Goal: Complete application form: Complete application form

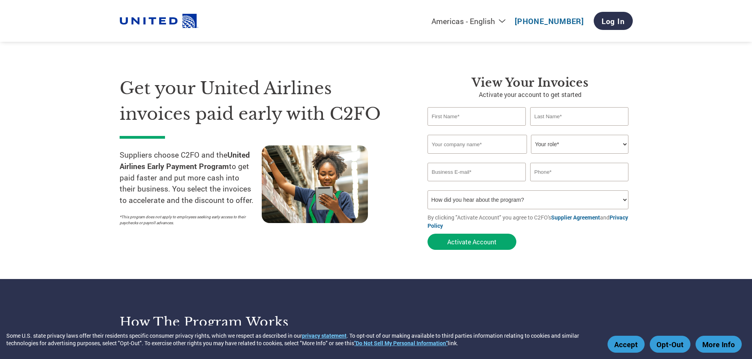
click at [473, 123] on input "text" at bounding box center [476, 116] width 99 height 19
click at [453, 200] on select "How did you hear about the program? Received a letter Email Social Media Online…" at bounding box center [527, 200] width 201 height 19
select select "Email"
click at [427, 191] on select "How did you hear about the program? Received a letter Email Social Media Online…" at bounding box center [527, 200] width 201 height 19
click at [473, 121] on input "text" at bounding box center [476, 116] width 99 height 19
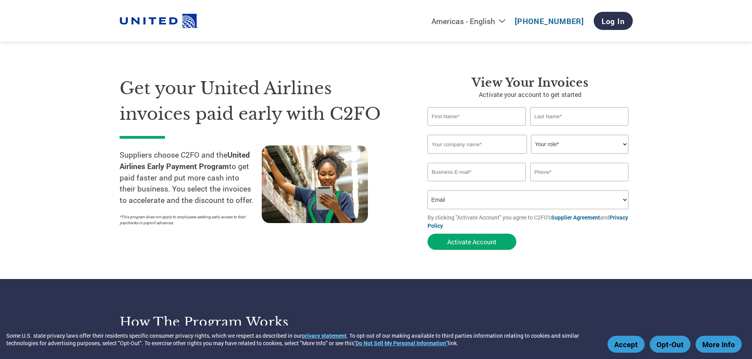
type input "[PERSON_NAME]"
click at [561, 118] on input "text" at bounding box center [579, 116] width 99 height 19
type input "[PERSON_NAME]"
click at [467, 150] on input "text" at bounding box center [476, 144] width 99 height 19
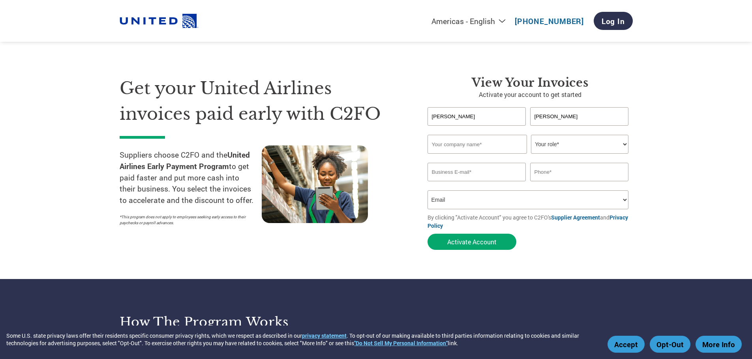
click at [553, 146] on select "Your role* CFO Controller Credit Manager Finance Director Treasurer CEO Preside…" at bounding box center [579, 144] width 97 height 19
select select "ACCOUNTING"
click at [531, 135] on select "Your role* CFO Controller Credit Manager Finance Director Treasurer CEO Preside…" at bounding box center [579, 144] width 97 height 19
click at [498, 148] on input "text" at bounding box center [476, 144] width 99 height 19
type input "A"
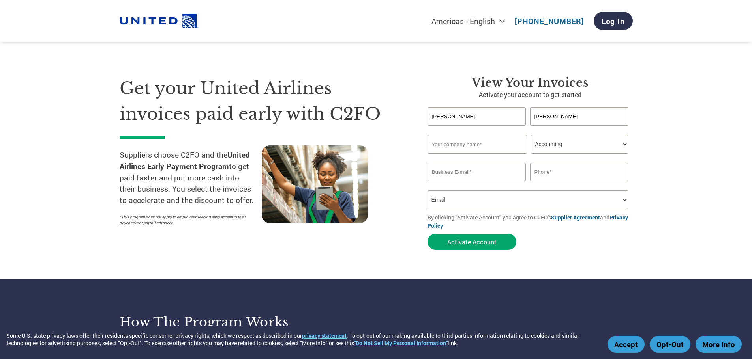
type input "A"
type input "Certified Aviation Services"
type input "l"
type input "[EMAIL_ADDRESS][DOMAIN_NAME]"
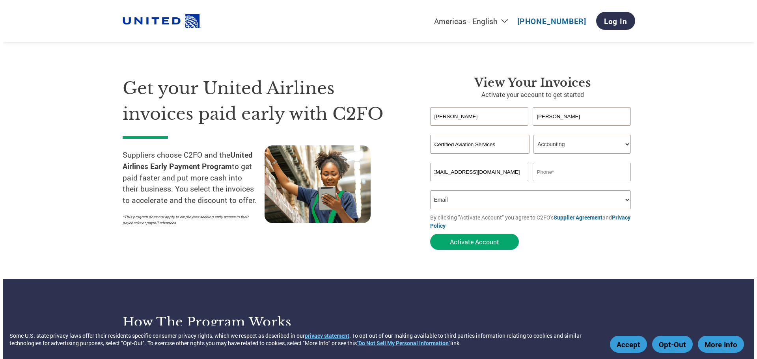
scroll to position [0, 0]
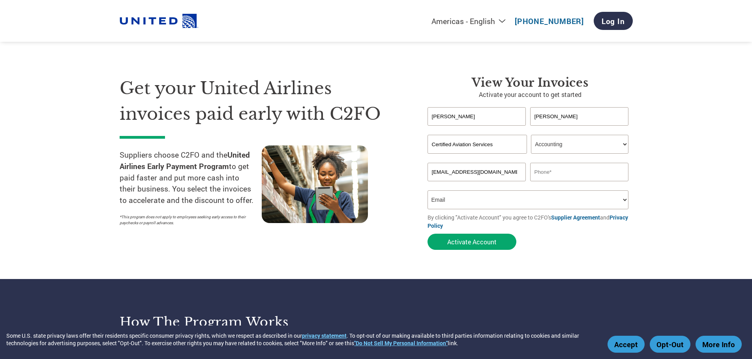
click at [575, 176] on input "text" at bounding box center [579, 172] width 99 height 19
type input "9094586464"
click at [486, 193] on select "How did you hear about the program? Received a letter Email Social Media Online…" at bounding box center [527, 200] width 201 height 19
click at [484, 197] on select "How did you hear about the program? Received a letter Email Social Media Online…" at bounding box center [527, 200] width 201 height 19
click at [492, 236] on button "Activate Account" at bounding box center [471, 242] width 89 height 16
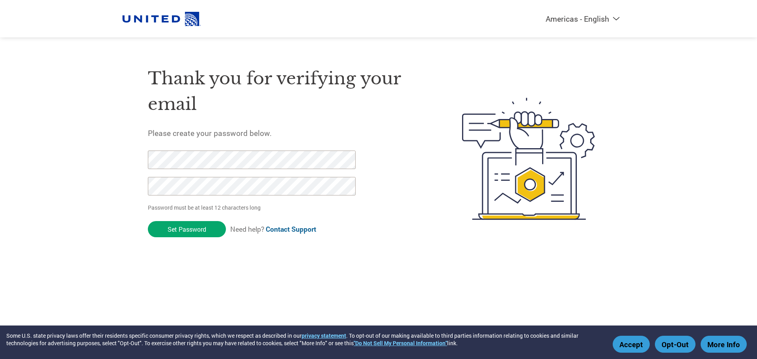
click at [23, 182] on div "Americas - English Américas - Español Américas - Português Amériques - Français…" at bounding box center [378, 127] width 757 height 255
click at [187, 224] on input "Set Password" at bounding box center [187, 229] width 78 height 16
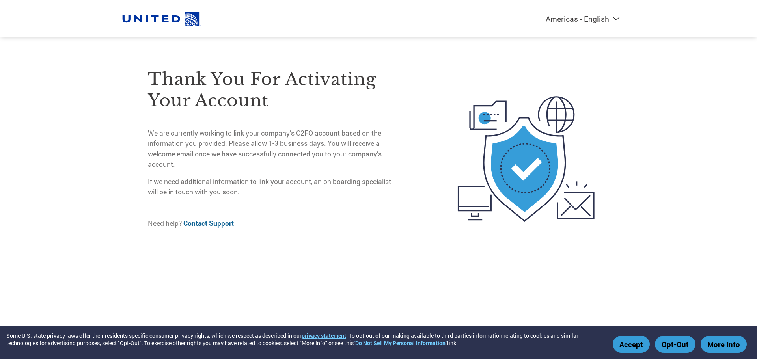
click at [637, 341] on button "Accept" at bounding box center [631, 344] width 37 height 17
